Goal: Task Accomplishment & Management: Complete application form

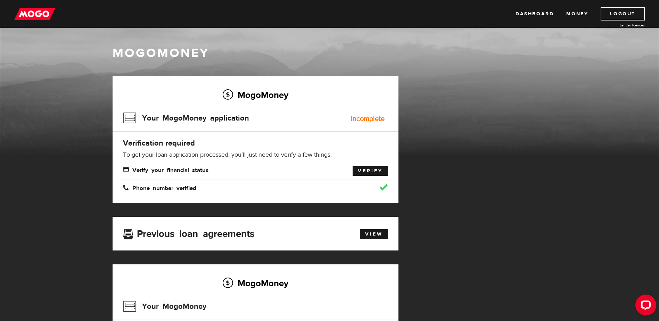
click at [376, 172] on link "Verify" at bounding box center [370, 171] width 35 height 10
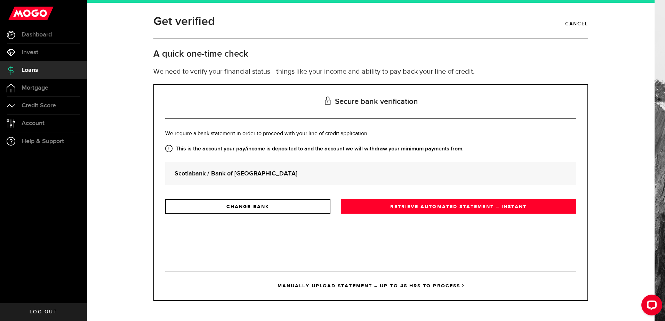
click at [35, 71] on span "Loans" at bounding box center [30, 70] width 16 height 6
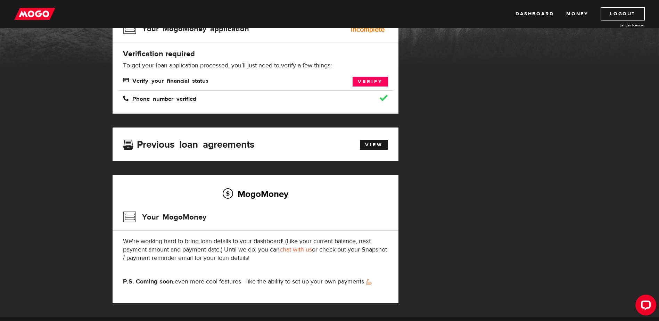
scroll to position [109, 0]
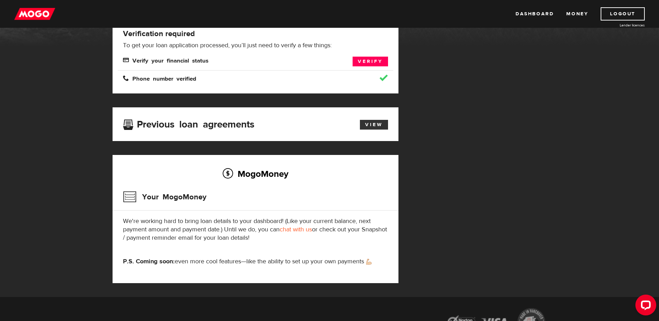
click at [378, 125] on link "View" at bounding box center [374, 125] width 28 height 10
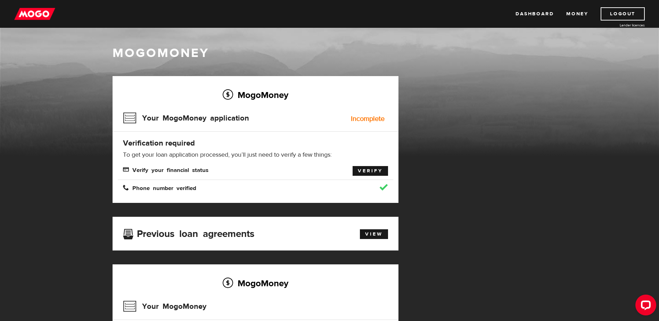
click at [361, 171] on link "Verify" at bounding box center [370, 171] width 35 height 10
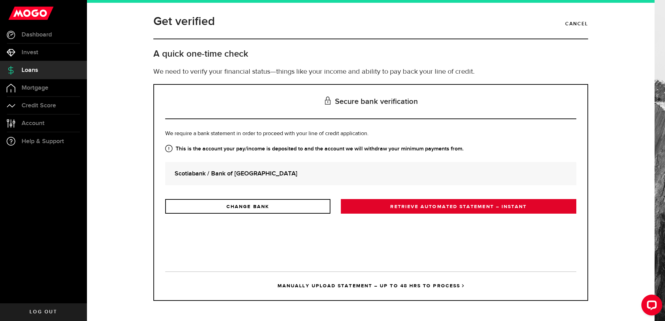
click at [407, 206] on link "RETRIEVE AUTOMATED STATEMENT – INSTANT" at bounding box center [458, 206] width 235 height 15
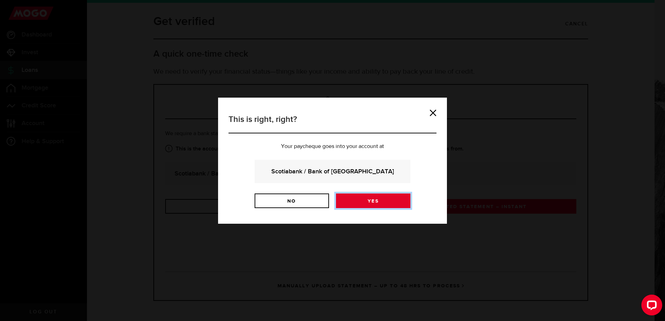
click at [366, 199] on link "Yes" at bounding box center [373, 201] width 74 height 15
